Goal: Communication & Community: Answer question/provide support

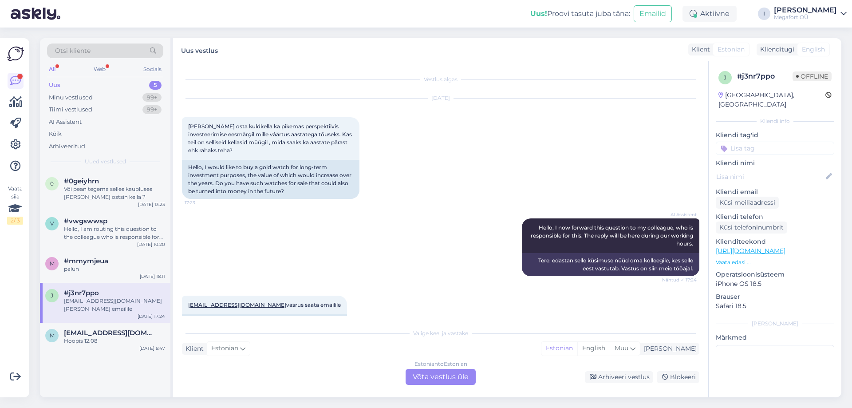
scroll to position [23, 0]
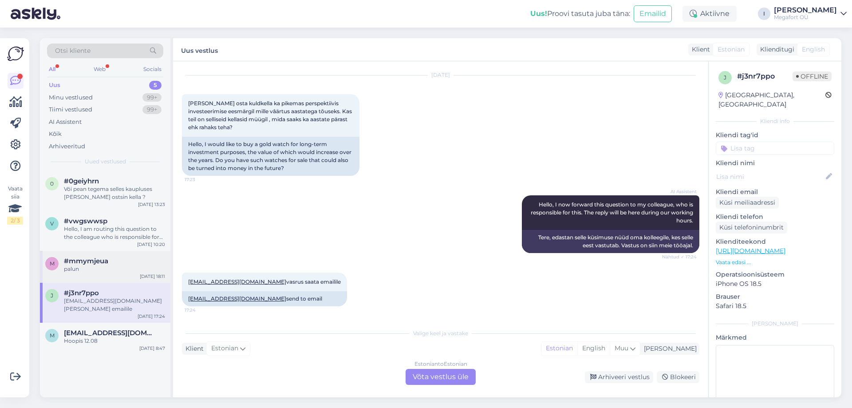
click at [93, 266] on div "palun" at bounding box center [114, 269] width 101 height 8
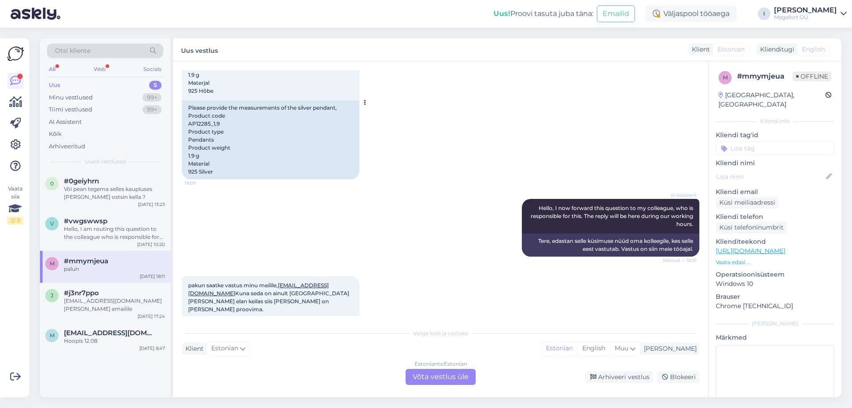
scroll to position [3, 0]
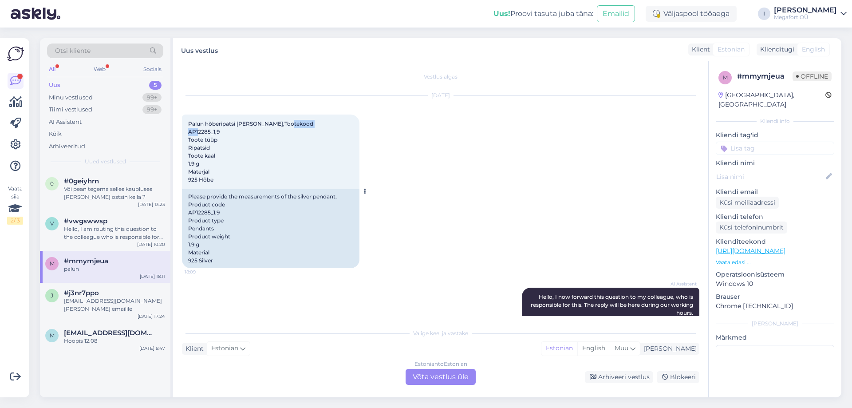
drag, startPoint x: 188, startPoint y: 130, endPoint x: 219, endPoint y: 132, distance: 30.7
click at [219, 132] on span "Palun hõberipatsi [PERSON_NAME],Tootekood AP12285_1,9 Toote tüüp Ripatsid Toote…" at bounding box center [250, 151] width 125 height 63
copy span "AP12285_1,9"
click at [125, 301] on div "[EMAIL_ADDRESS][DOMAIN_NAME] [PERSON_NAME] emailile" at bounding box center [114, 305] width 101 height 16
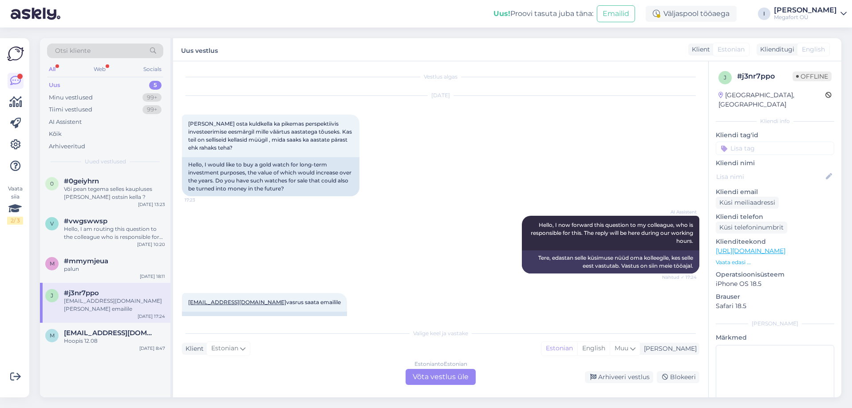
scroll to position [23, 0]
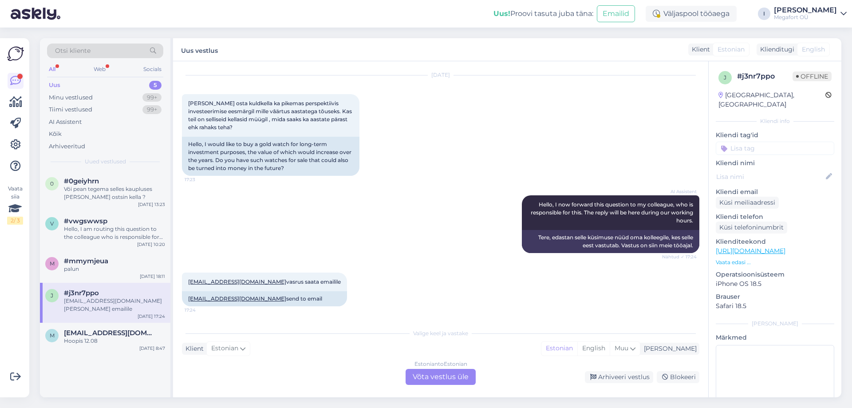
click at [451, 377] on div "Estonian to Estonian Võta vestlus üle" at bounding box center [441, 377] width 70 height 16
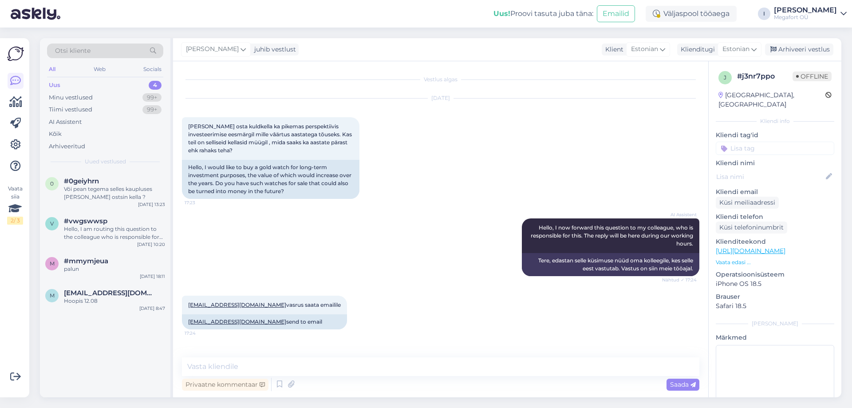
click at [451, 377] on div "Privaatne kommentaar Saada" at bounding box center [441, 384] width 518 height 17
click at [452, 371] on textarea at bounding box center [441, 366] width 518 height 19
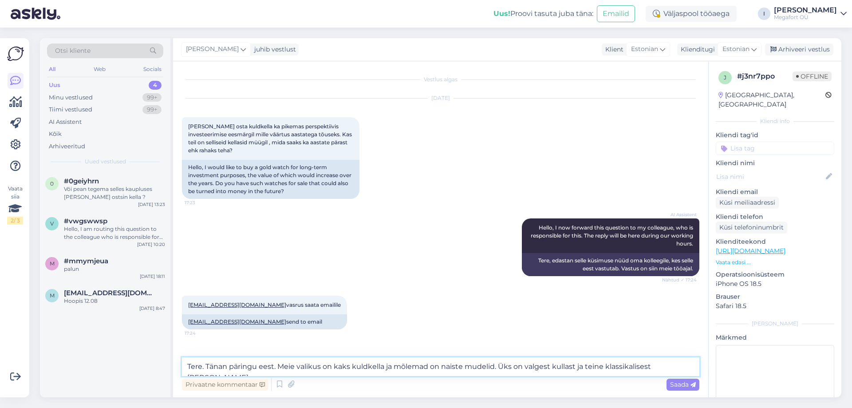
type textarea "Tere. Tänan päringu eest. Meie valikus on kaks kuldkella ja mõlemad on naiste m…"
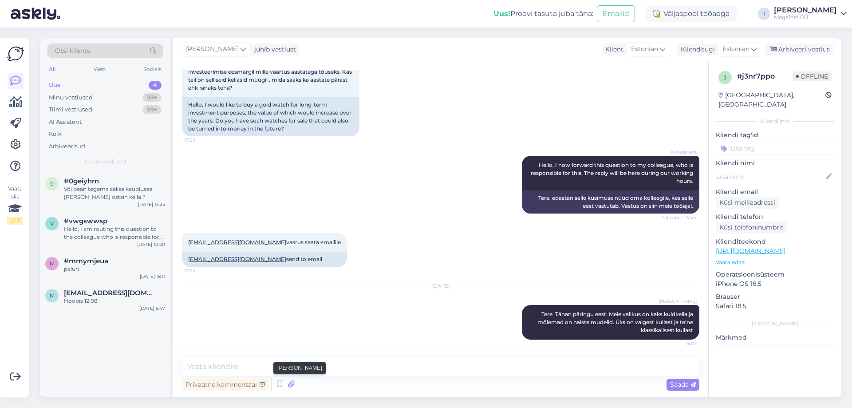
click at [290, 386] on icon at bounding box center [291, 384] width 12 height 13
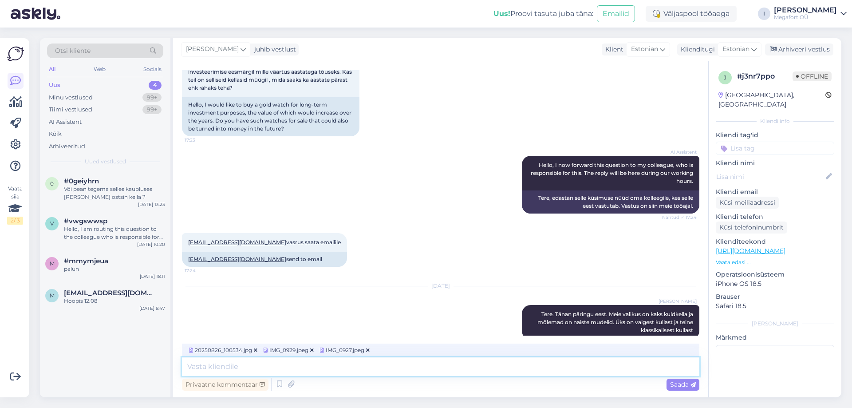
click at [337, 367] on textarea at bounding box center [441, 366] width 518 height 19
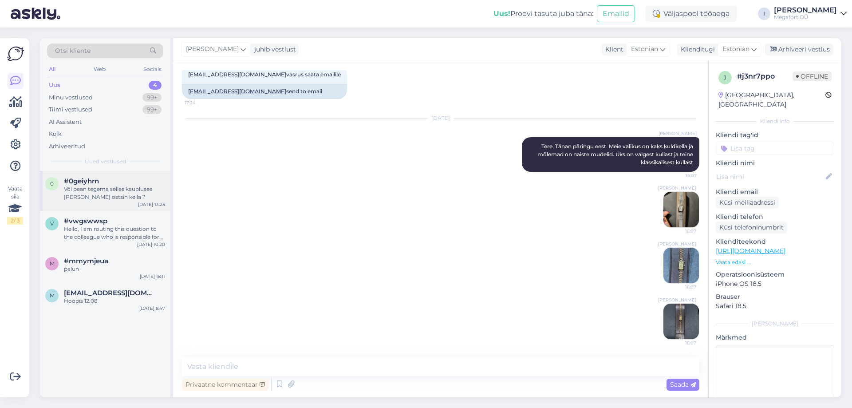
click at [106, 197] on div "Või pean tegema selles kaupluses [PERSON_NAME] ostsin kella ?" at bounding box center [114, 193] width 101 height 16
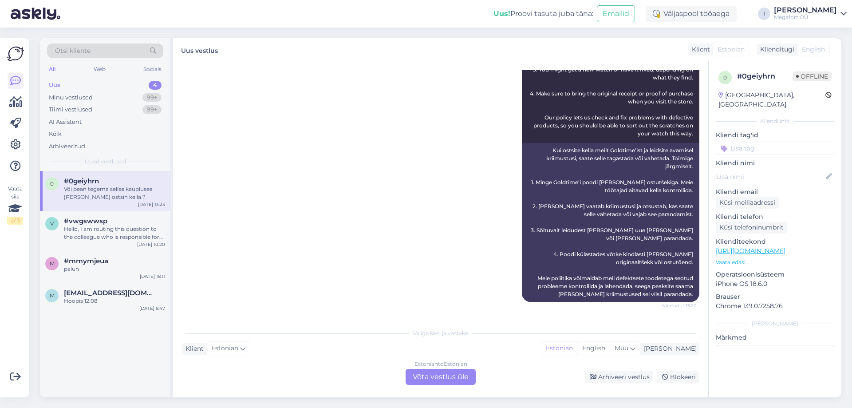
scroll to position [324, 0]
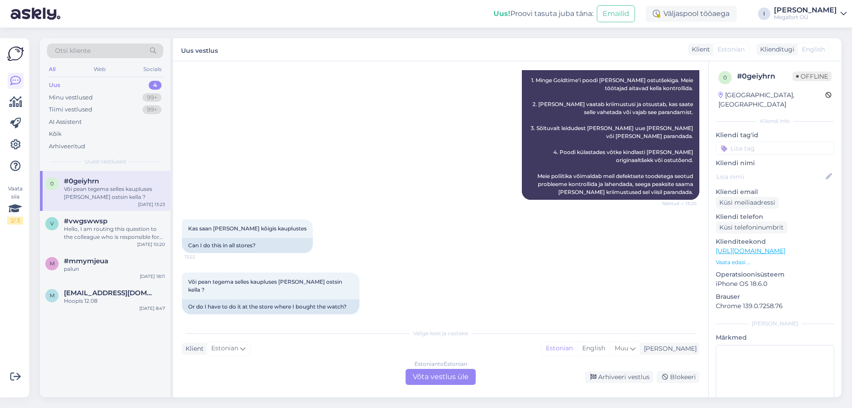
click at [427, 379] on div "Estonian to Estonian Võta vestlus üle" at bounding box center [441, 377] width 70 height 16
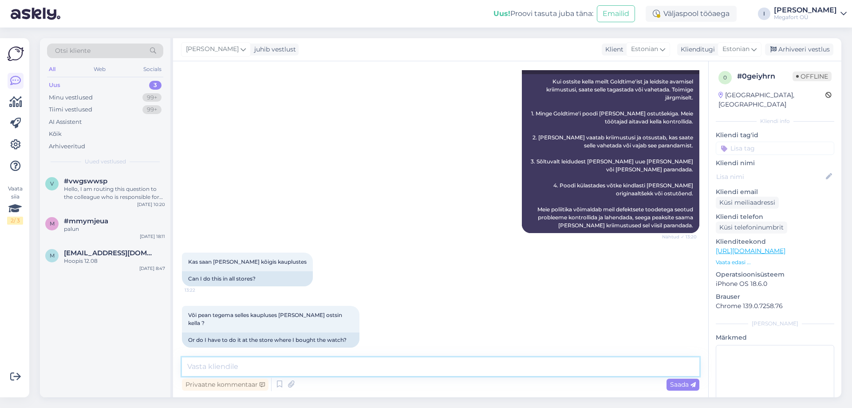
click at [317, 372] on textarea at bounding box center [441, 366] width 518 height 19
click at [237, 367] on textarea "Tere. Avaldust saate esitada Teile lähimas kaupluses" at bounding box center [441, 366] width 518 height 19
type textarea "Tere. Avaldust puudusega kauba kohta saate esitada Teile lähimas kaupluses"
click at [529, 363] on textarea "Tere. Avaldust puudusega kauba kohta saate esitada Teile lähimas kaupluses" at bounding box center [441, 366] width 518 height 19
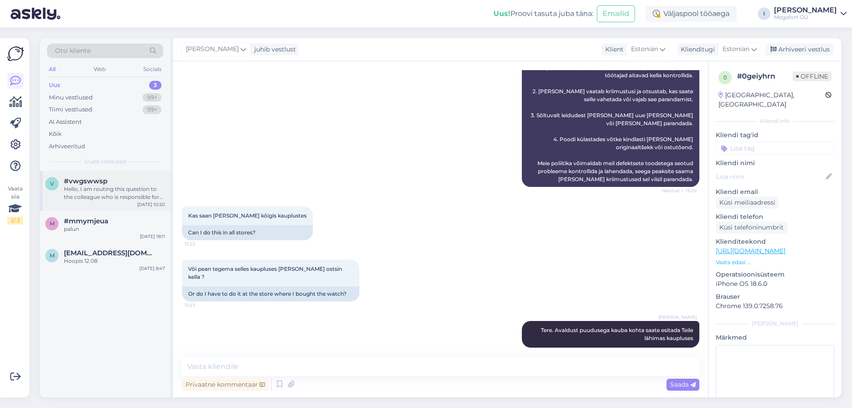
click at [131, 183] on div "#vwgswwsp" at bounding box center [114, 181] width 101 height 8
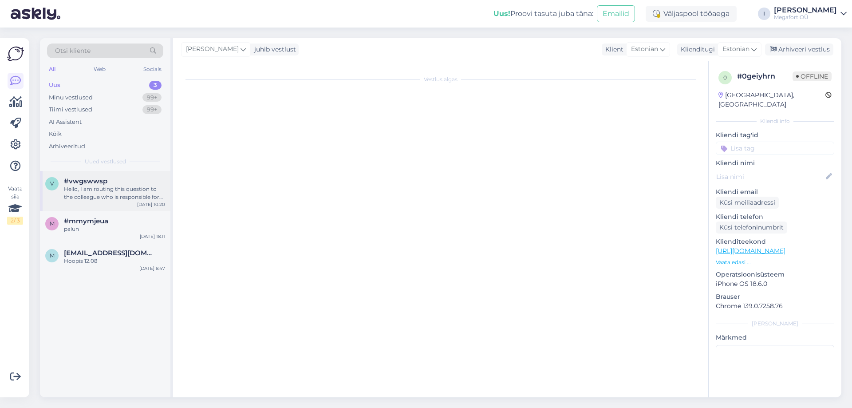
scroll to position [0, 0]
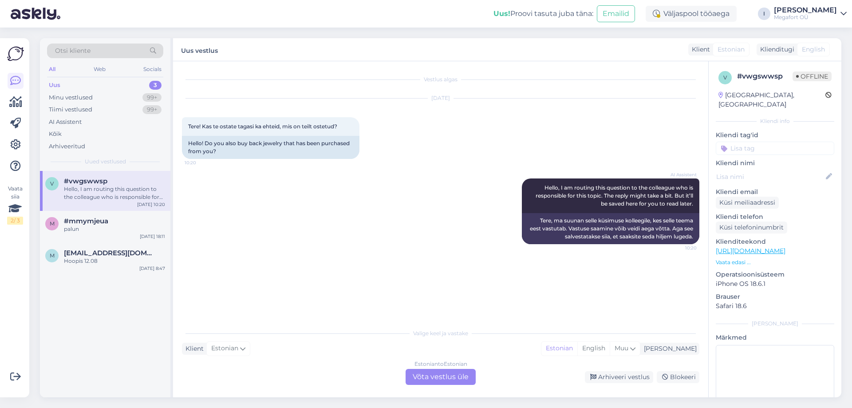
click at [450, 377] on div "Estonian to Estonian Võta vestlus üle" at bounding box center [441, 377] width 70 height 16
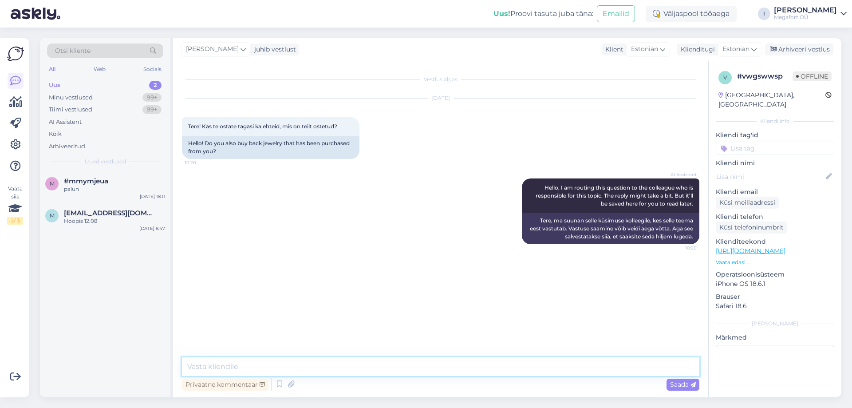
click at [406, 367] on textarea at bounding box center [441, 366] width 518 height 19
type textarea "Tere. Kahjuks meie ettevõte ei tegele ehete kokkuostuga."
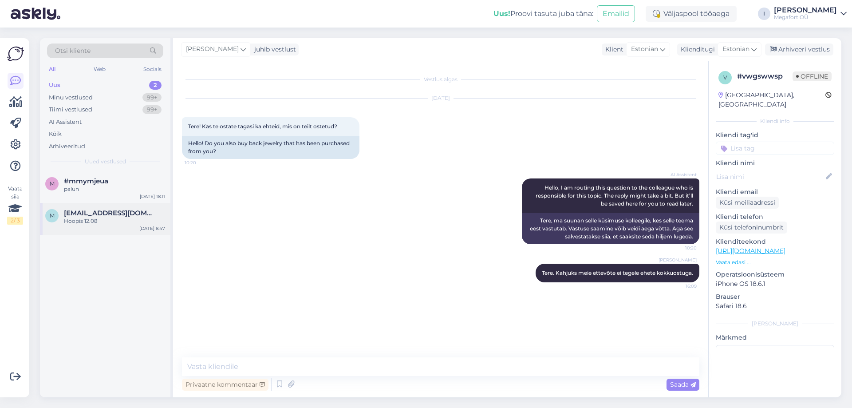
click at [73, 226] on div "m [EMAIL_ADDRESS][DOMAIN_NAME] Hoopis 12.08 [DATE] 8:47" at bounding box center [105, 219] width 131 height 32
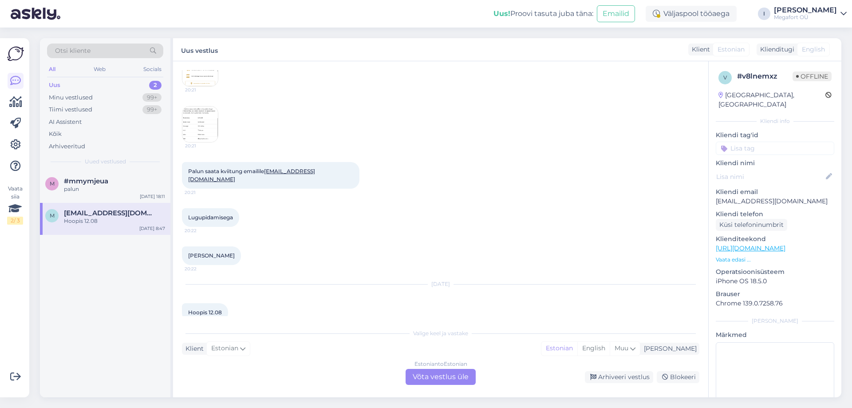
scroll to position [115, 0]
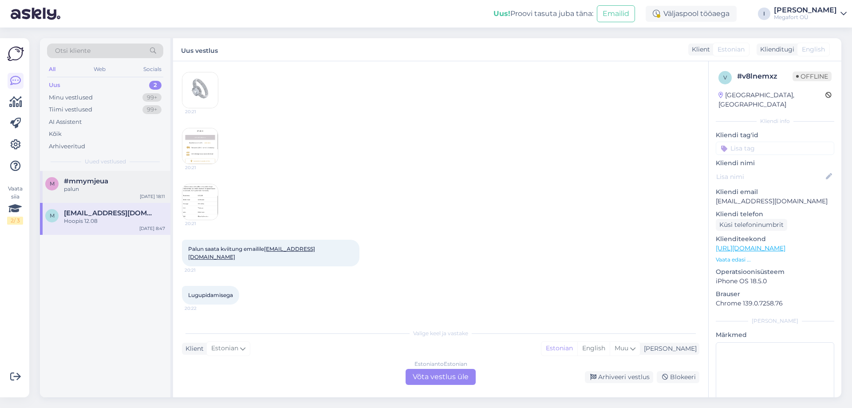
click at [91, 193] on div "m #mmymjeua palun [DATE] 18:11" at bounding box center [105, 187] width 131 height 32
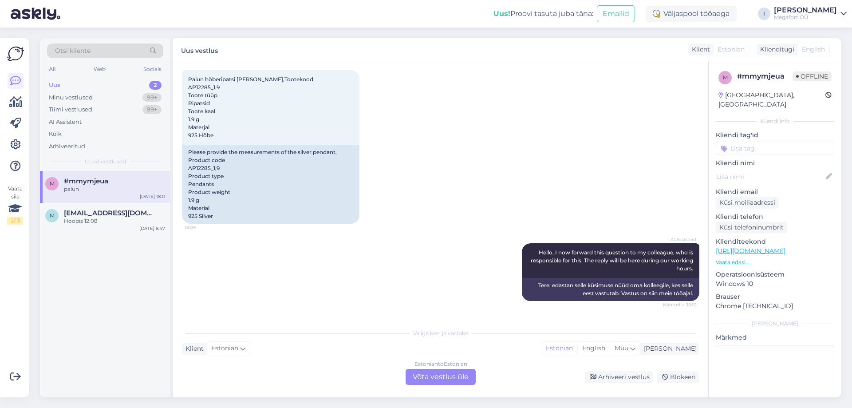
scroll to position [180, 0]
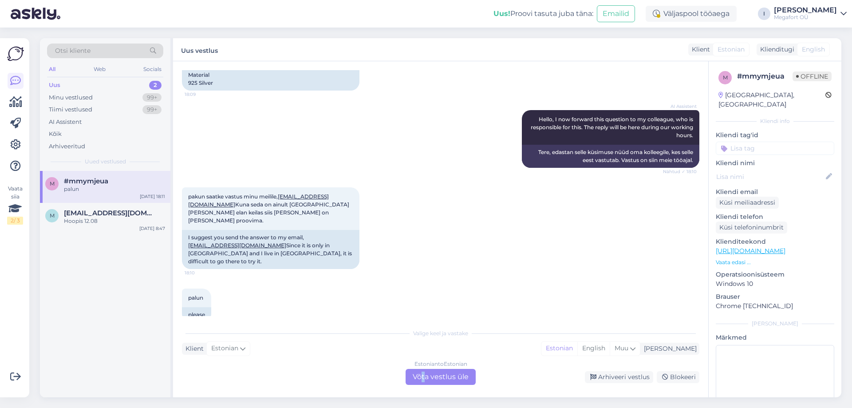
click at [424, 374] on div "Estonian to Estonian Võta vestlus üle" at bounding box center [441, 377] width 70 height 16
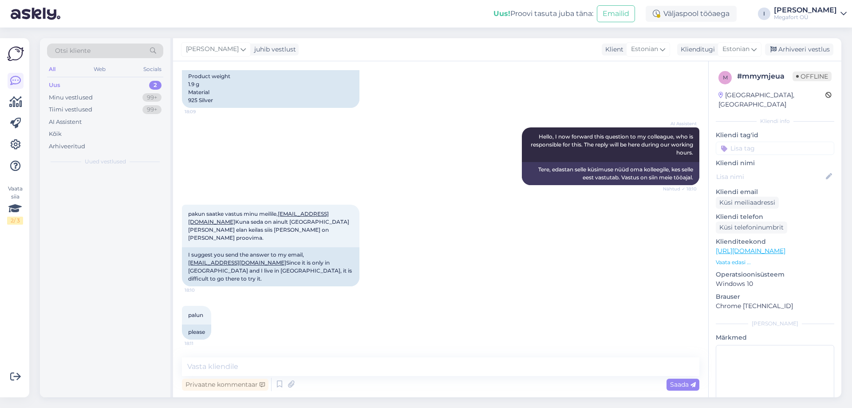
scroll to position [147, 0]
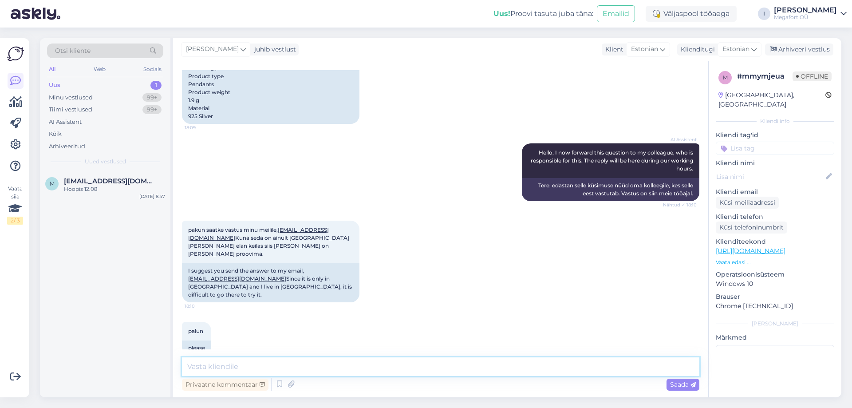
click at [267, 370] on textarea at bounding box center [441, 366] width 518 height 19
type textarea "Tere"
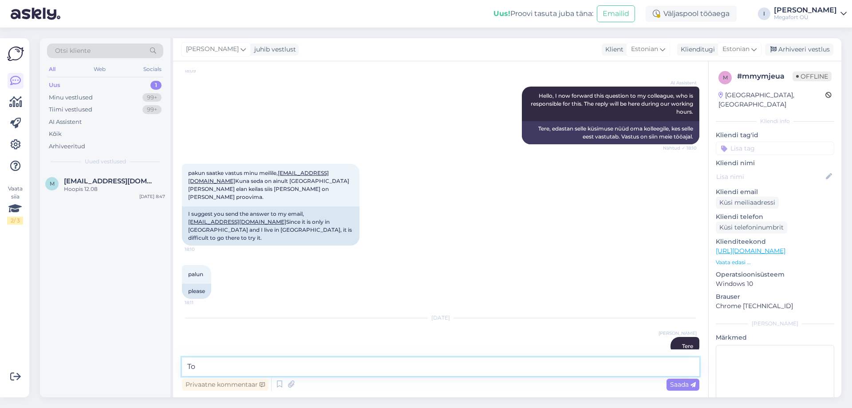
type textarea "T"
type textarea "Vabandan, et pidasite vastust ootama. Ripatsi kõrgus on 3cm [PERSON_NAME] on 1,…"
